Goal: Navigation & Orientation: Find specific page/section

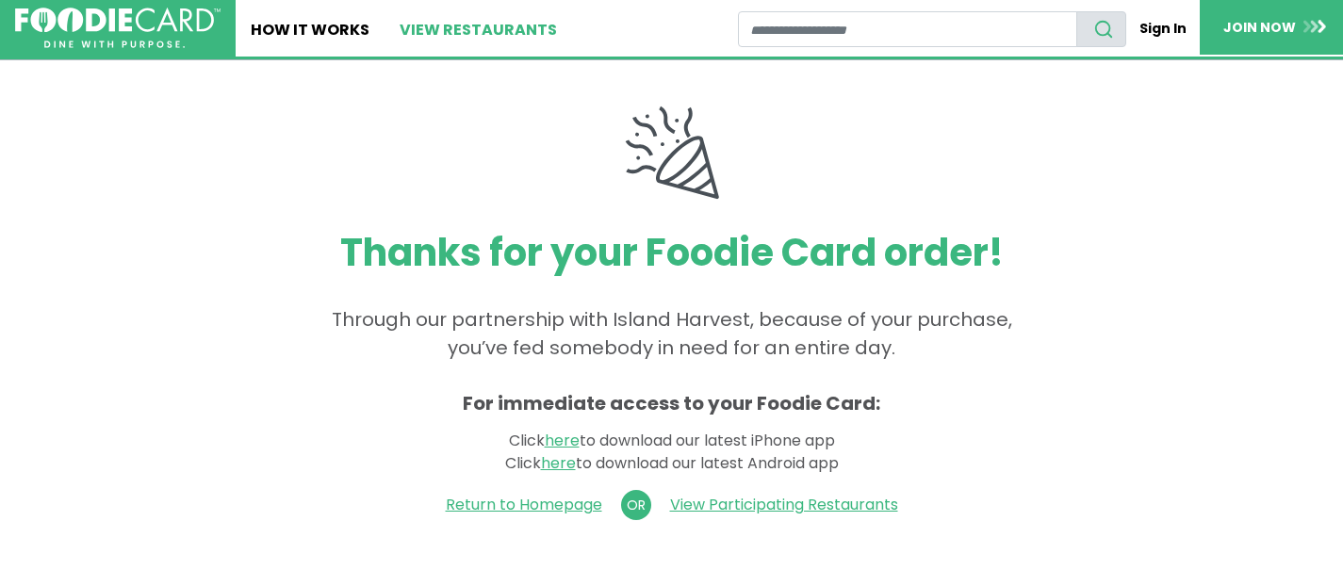
click at [475, 24] on link "View restaurants" at bounding box center [478, 28] width 188 height 57
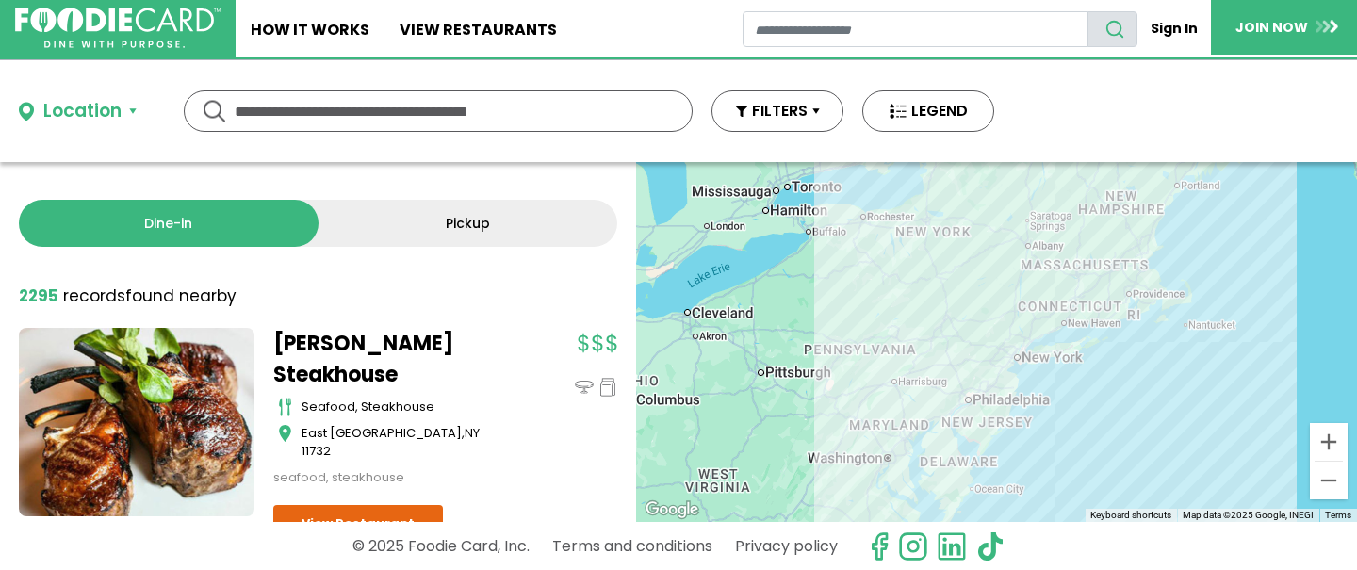
click at [462, 217] on link "Pickup" at bounding box center [468, 223] width 300 height 47
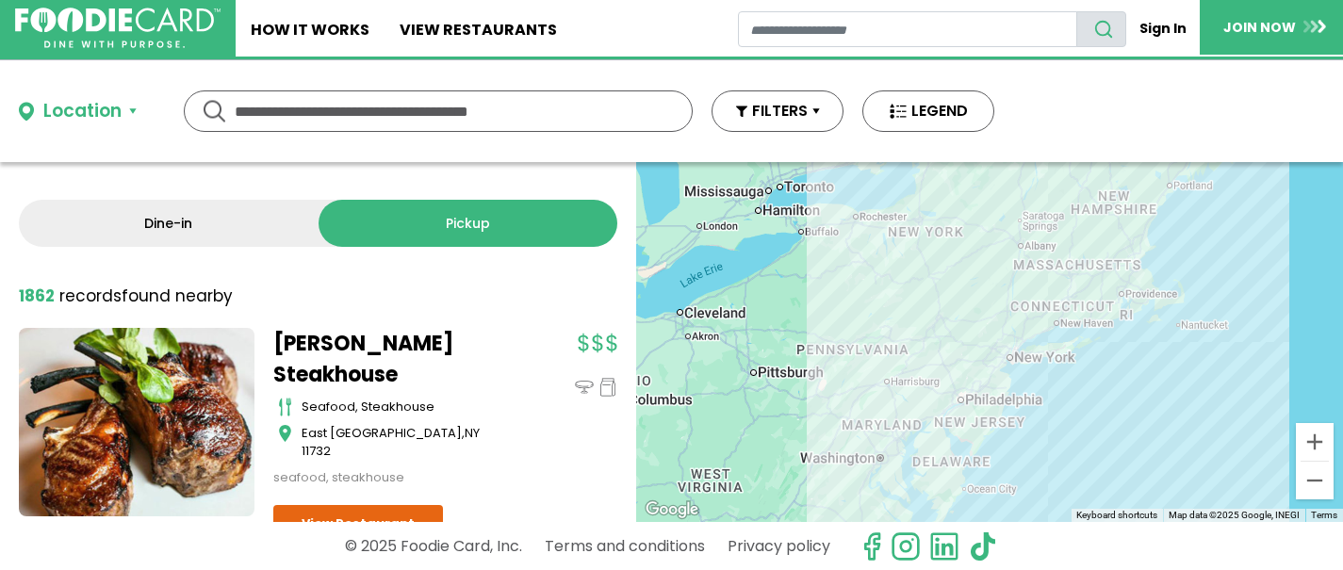
click at [481, 221] on link "Pickup" at bounding box center [468, 223] width 300 height 47
click at [75, 112] on div "Location" at bounding box center [82, 111] width 78 height 27
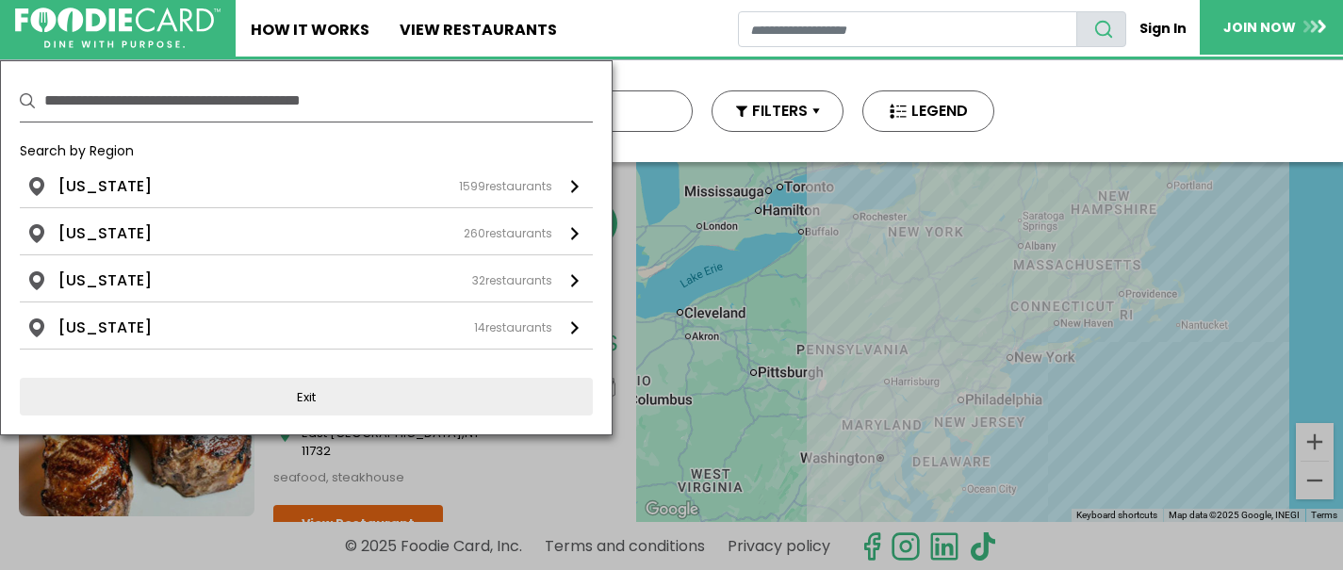
click at [115, 97] on input "text" at bounding box center [318, 100] width 548 height 41
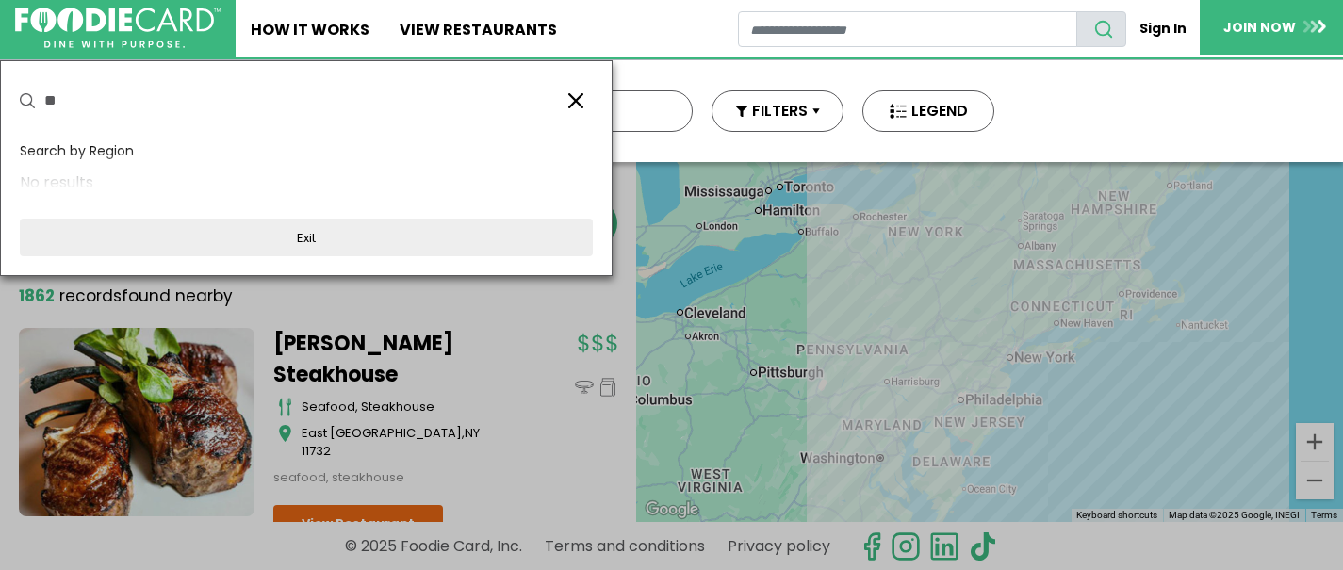
type input "*"
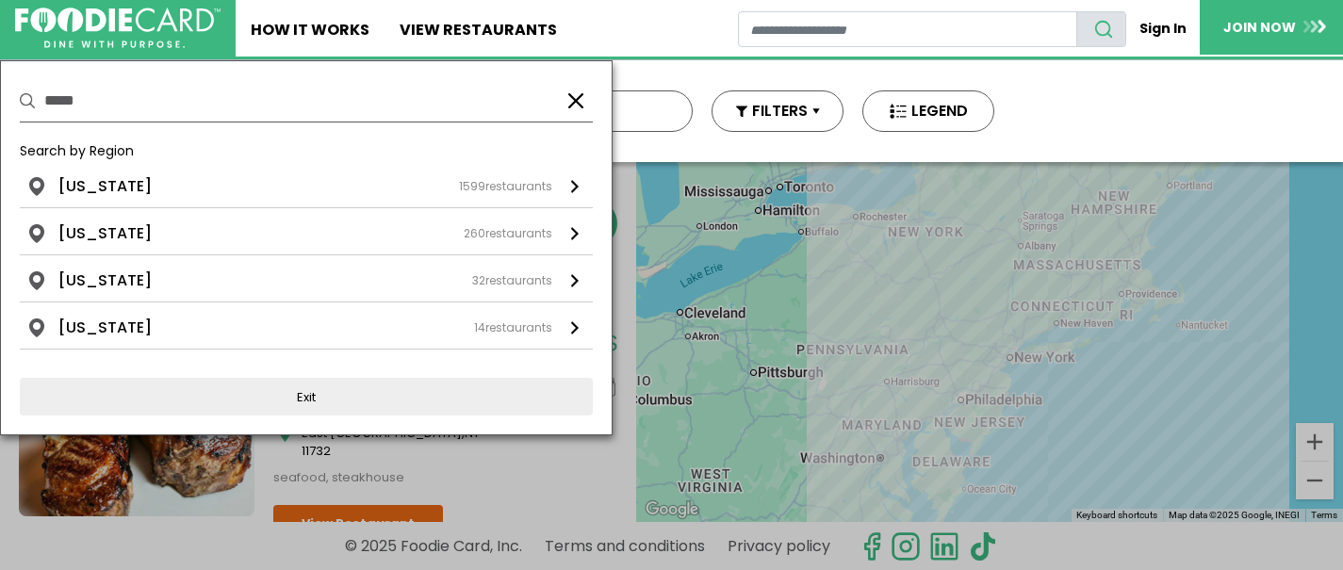
type input "*****"
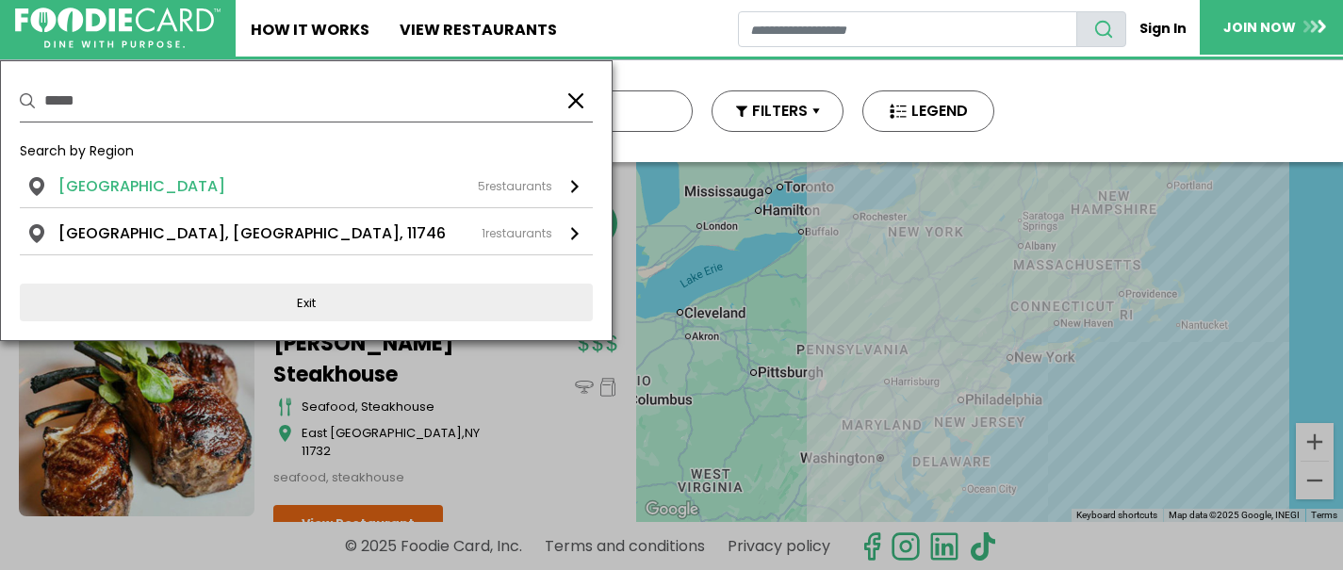
click at [202, 186] on li "Huntington Station, NY, 11746" at bounding box center [141, 186] width 167 height 23
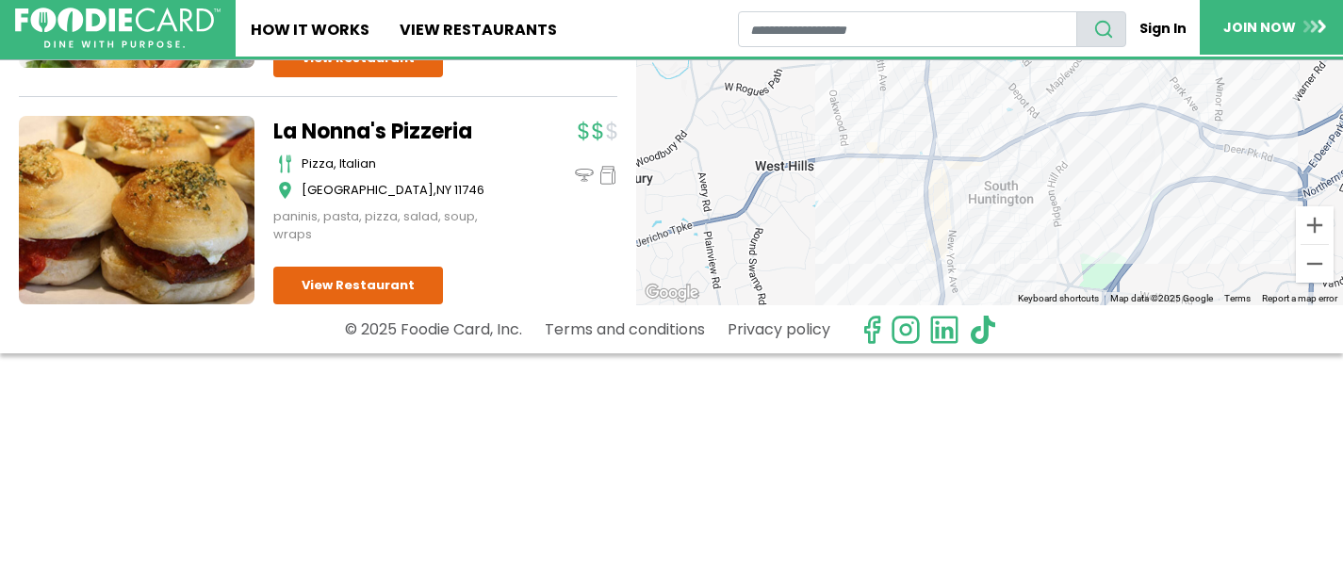
scroll to position [984, 0]
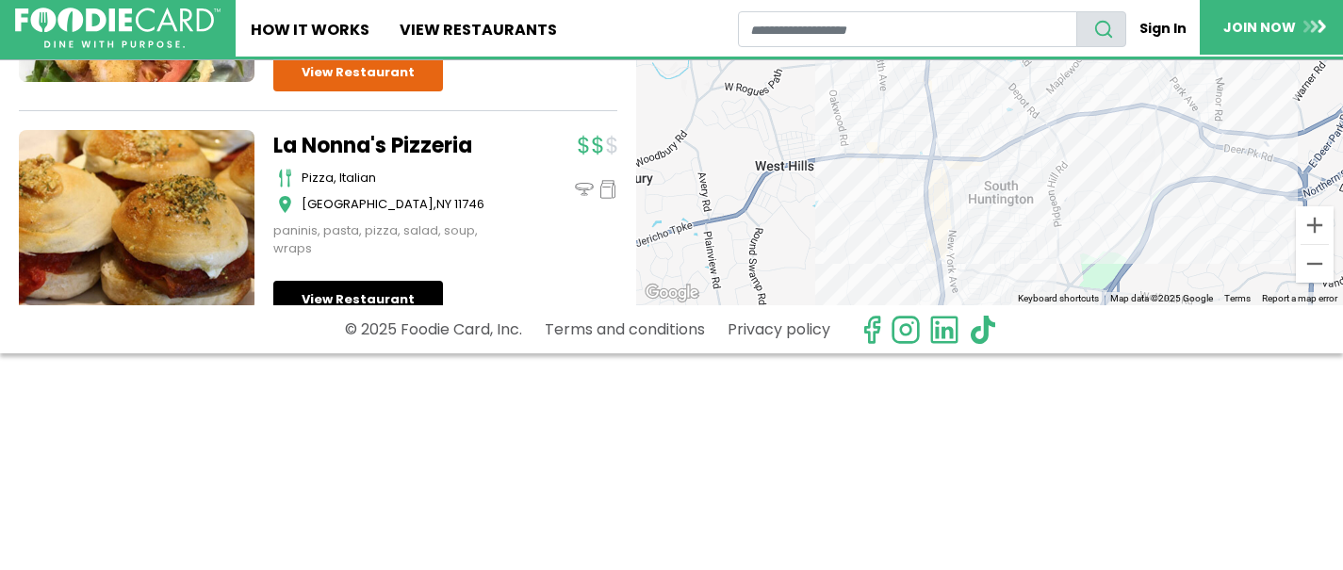
click at [391, 281] on link "View Restaurant" at bounding box center [358, 300] width 170 height 38
